Goal: Task Accomplishment & Management: Use online tool/utility

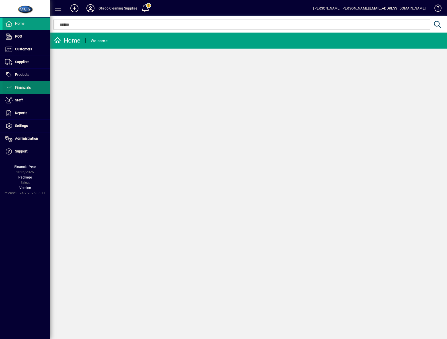
click at [30, 89] on span "Financials" at bounding box center [23, 87] width 16 height 4
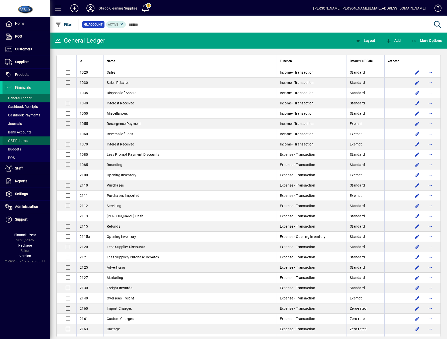
click at [19, 141] on span "GST Returns" at bounding box center [16, 141] width 23 height 4
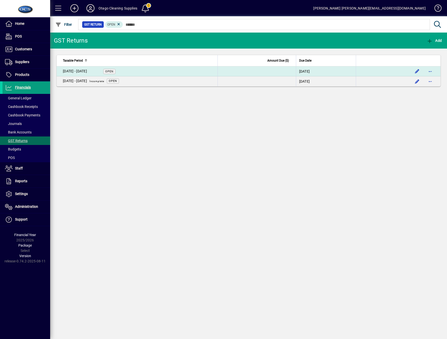
click at [92, 74] on td "[DATE] - [DATE] Open" at bounding box center [137, 71] width 161 height 10
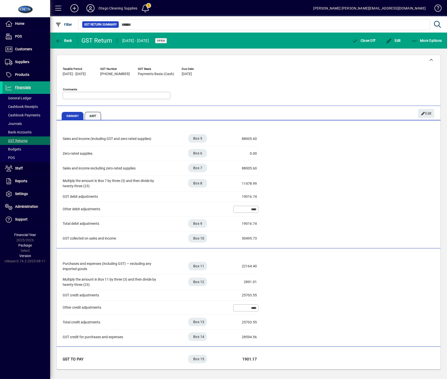
click at [94, 116] on span "Audit" at bounding box center [93, 116] width 17 height 8
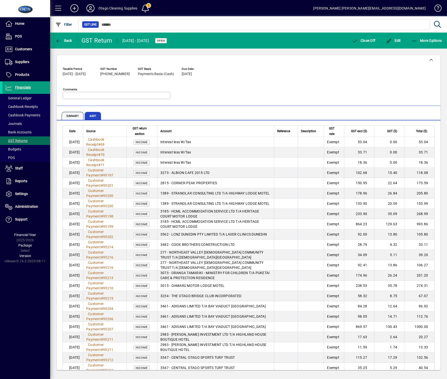
click at [74, 114] on span "Summary" at bounding box center [73, 116] width 22 height 8
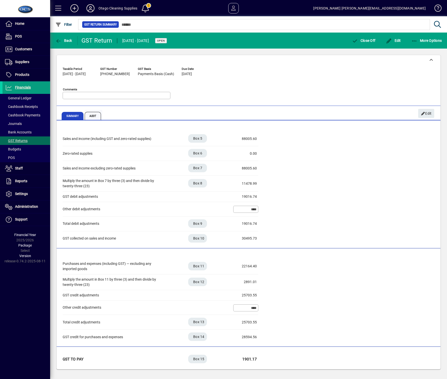
click at [92, 116] on span "Audit" at bounding box center [93, 116] width 17 height 8
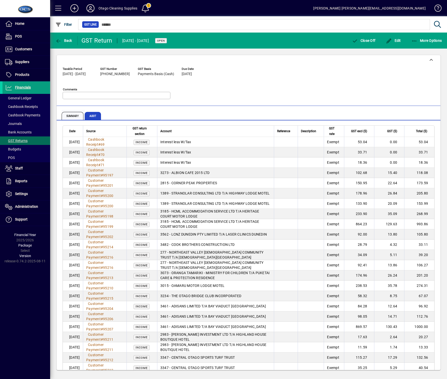
click at [69, 114] on span "Summary" at bounding box center [73, 116] width 22 height 8
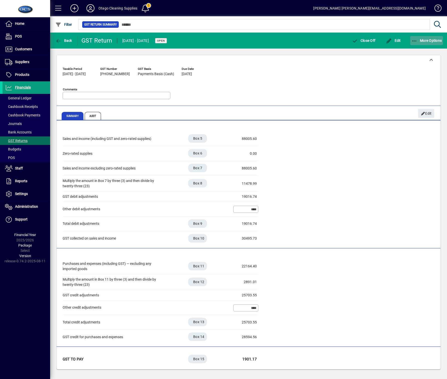
click at [421, 46] on span "button" at bounding box center [426, 41] width 33 height 12
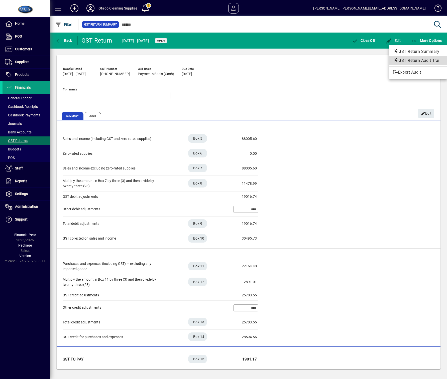
click at [420, 62] on span "GST Return Audit Trail" at bounding box center [418, 60] width 50 height 5
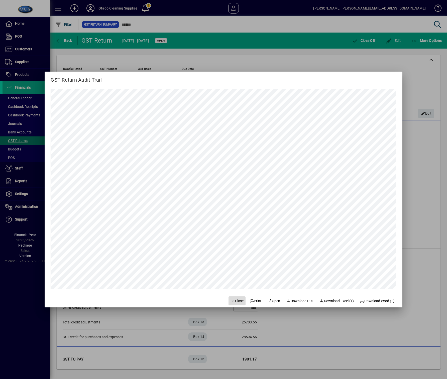
click at [233, 303] on span "Close" at bounding box center [236, 300] width 13 height 5
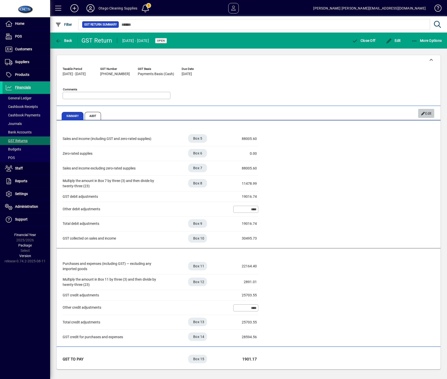
click at [432, 109] on span "button" at bounding box center [426, 113] width 16 height 12
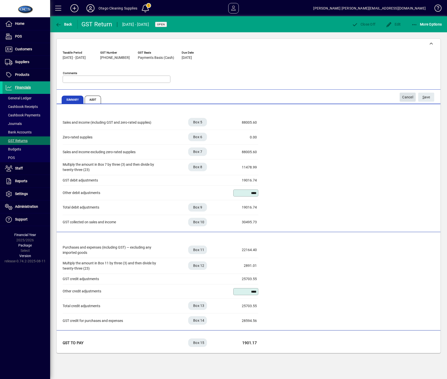
click at [406, 97] on span "Cancel" at bounding box center [407, 97] width 11 height 8
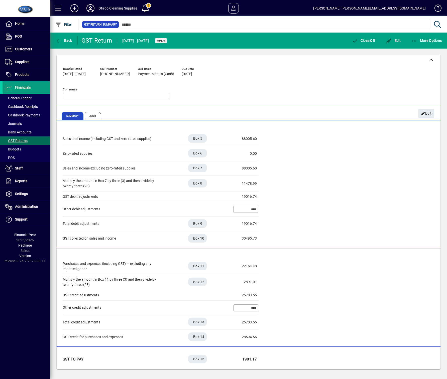
click at [90, 6] on icon at bounding box center [90, 8] width 10 height 8
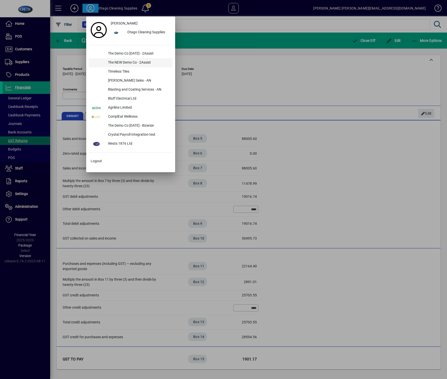
click at [143, 62] on div "The NEW Demo Co - 2Assist" at bounding box center [138, 62] width 69 height 9
